Goal: Book appointment/travel/reservation

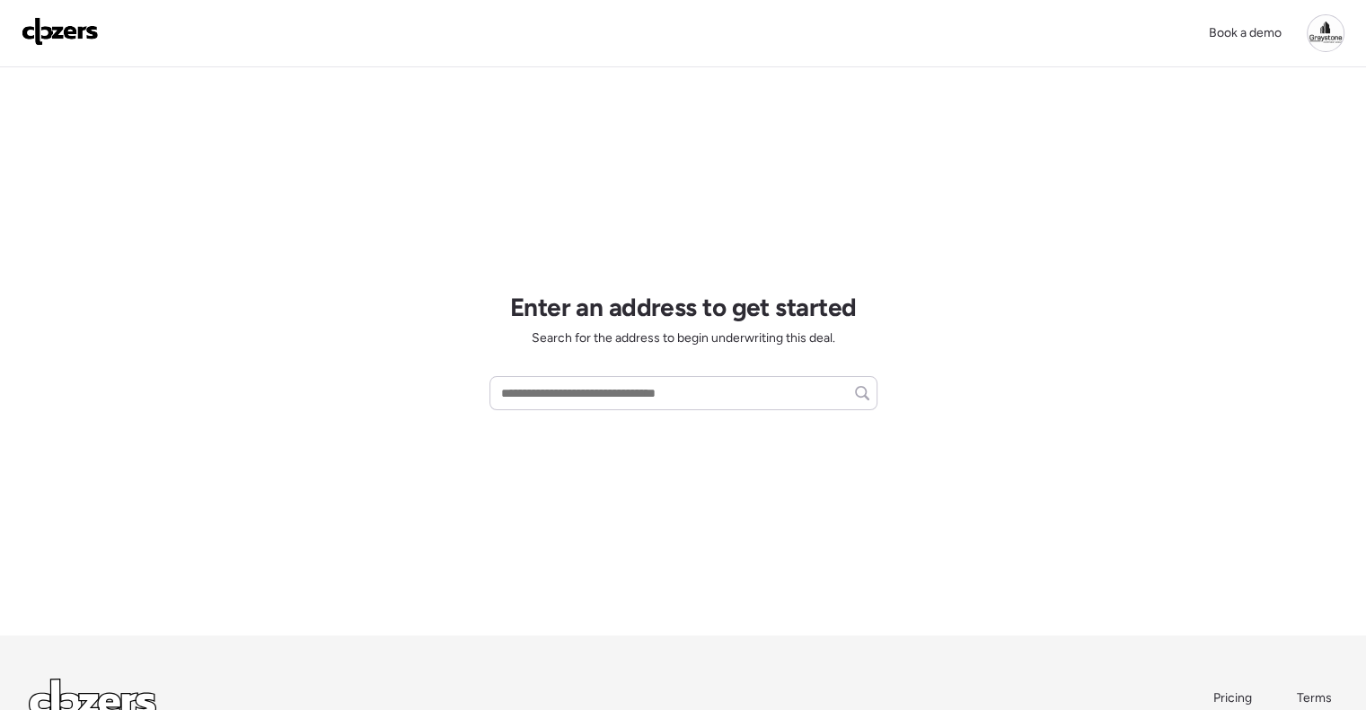
click at [1337, 47] on div "Book a demo" at bounding box center [1271, 33] width 146 height 38
click at [1329, 42] on div at bounding box center [1325, 33] width 38 height 38
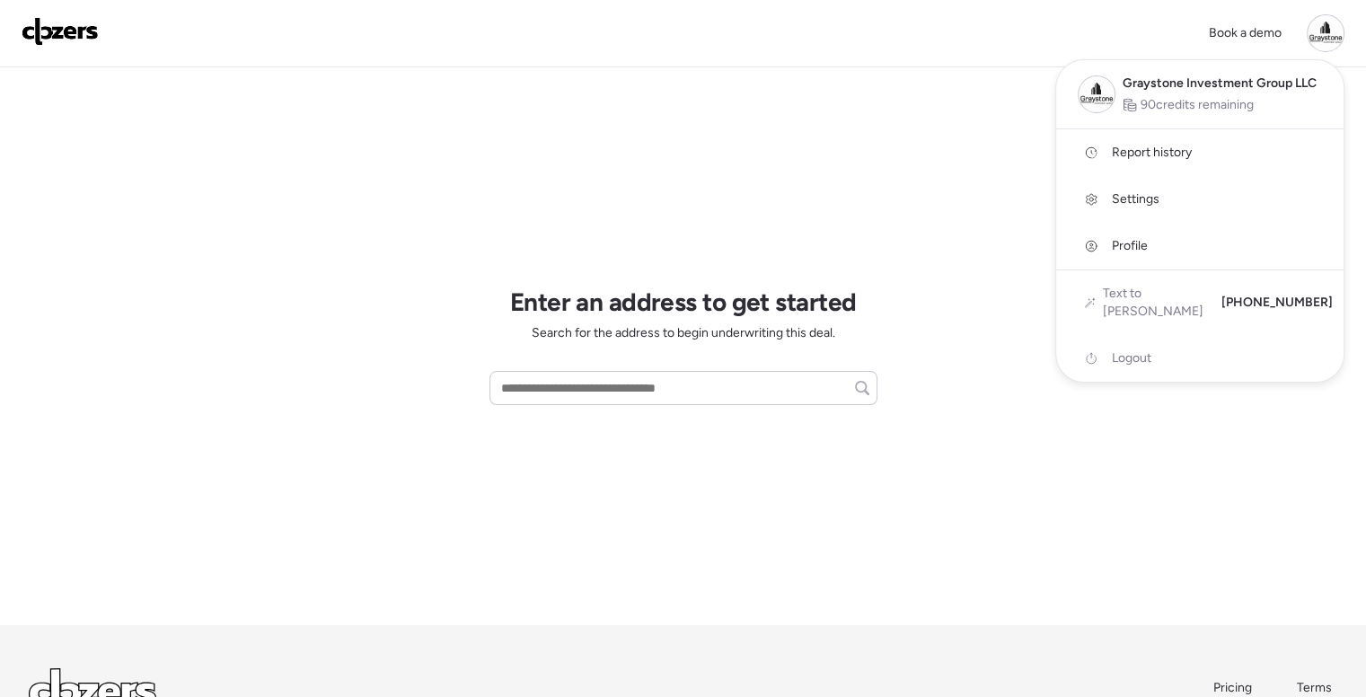
click at [874, 115] on div at bounding box center [683, 298] width 1366 height 697
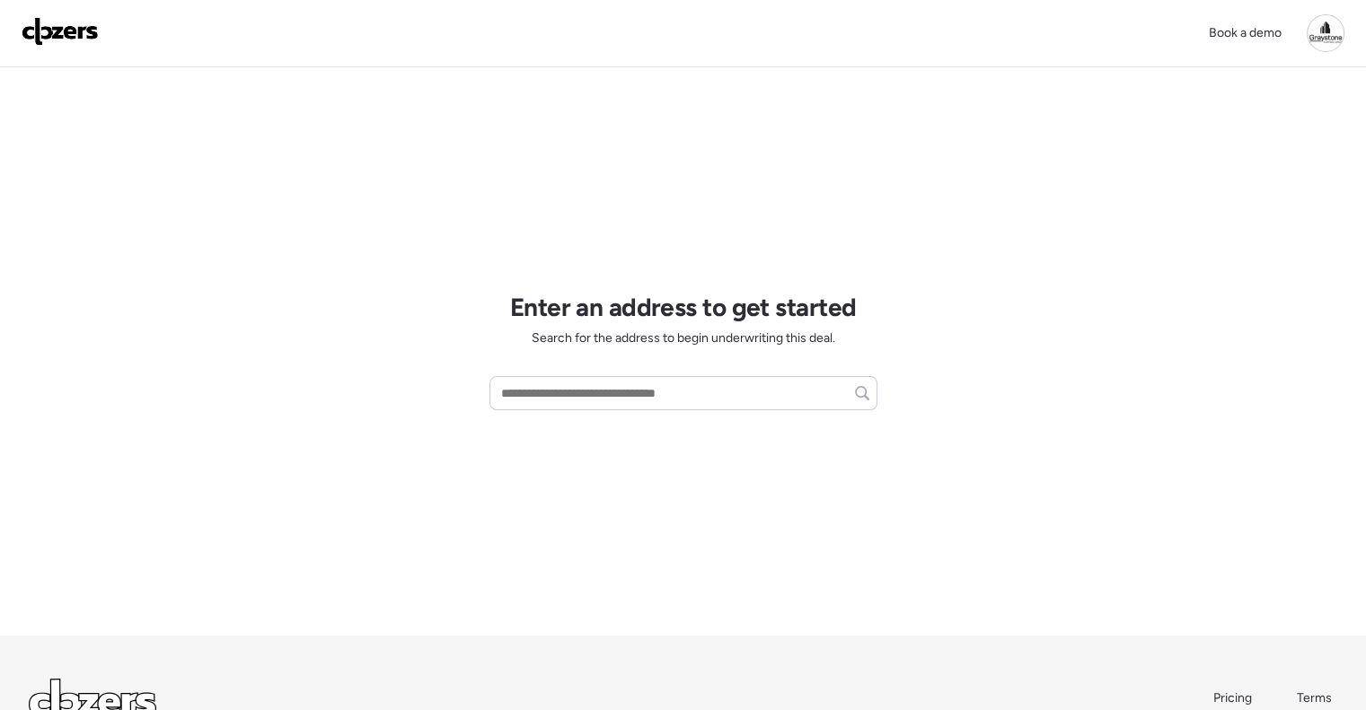
click at [805, 157] on div "Enter an address to get started Search for the address to begin underwriting th…" at bounding box center [683, 351] width 388 height 568
click at [805, 150] on div "Enter an address to get started Search for the address to begin underwriting th…" at bounding box center [683, 351] width 388 height 568
click at [721, 200] on div "Enter an address to get started Search for the address to begin underwriting th…" at bounding box center [683, 351] width 388 height 568
click at [535, 154] on div "Enter an address to get started Search for the address to begin underwriting th…" at bounding box center [683, 351] width 388 height 568
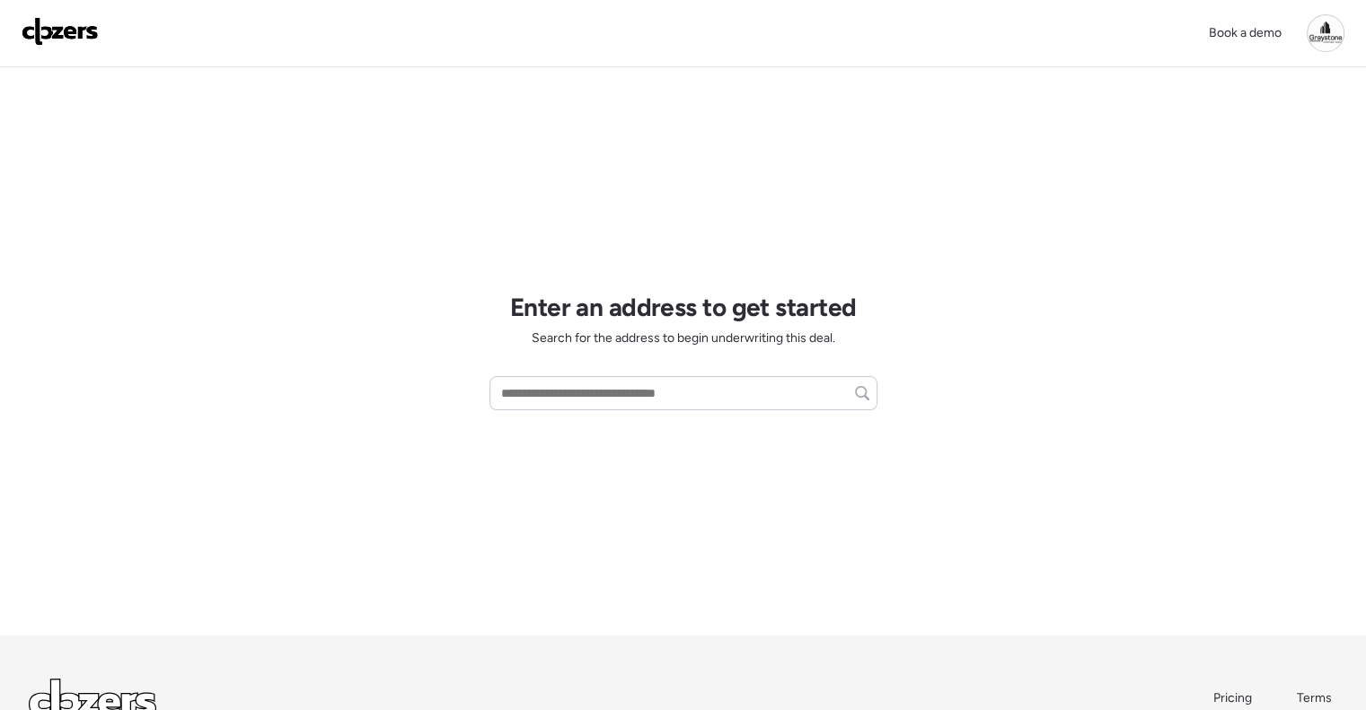
click at [759, 150] on div "Enter an address to get started Search for the address to begin underwriting th…" at bounding box center [683, 351] width 388 height 568
click at [604, 195] on div "Enter an address to get started Search for the address to begin underwriting th…" at bounding box center [683, 351] width 388 height 568
click at [661, 224] on div "Enter an address to get started Search for the address to begin underwriting th…" at bounding box center [683, 351] width 388 height 568
click at [754, 243] on div "Enter an address to get started Search for the address to begin underwriting th…" at bounding box center [683, 351] width 388 height 568
